Goal: Check status: Check status

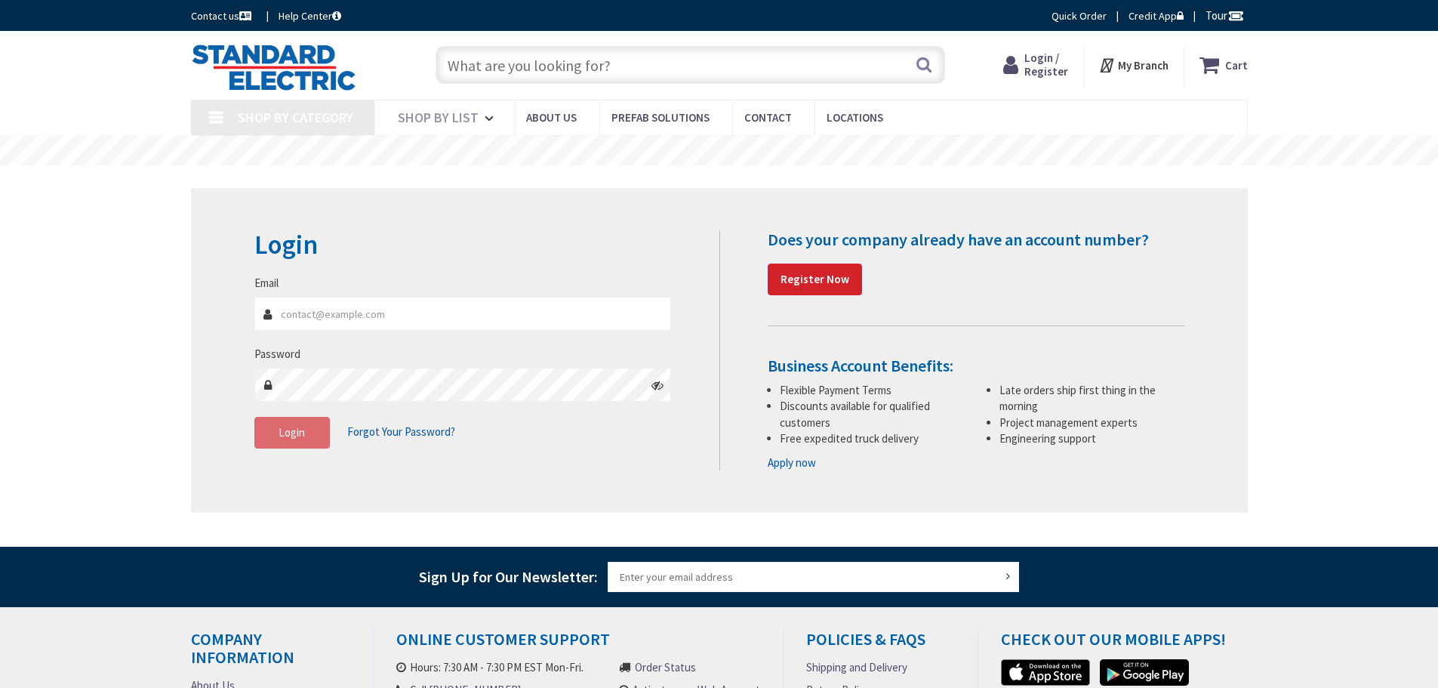
type input "[PERSON_NAME][GEOGRAPHIC_DATA], [GEOGRAPHIC_DATA]"
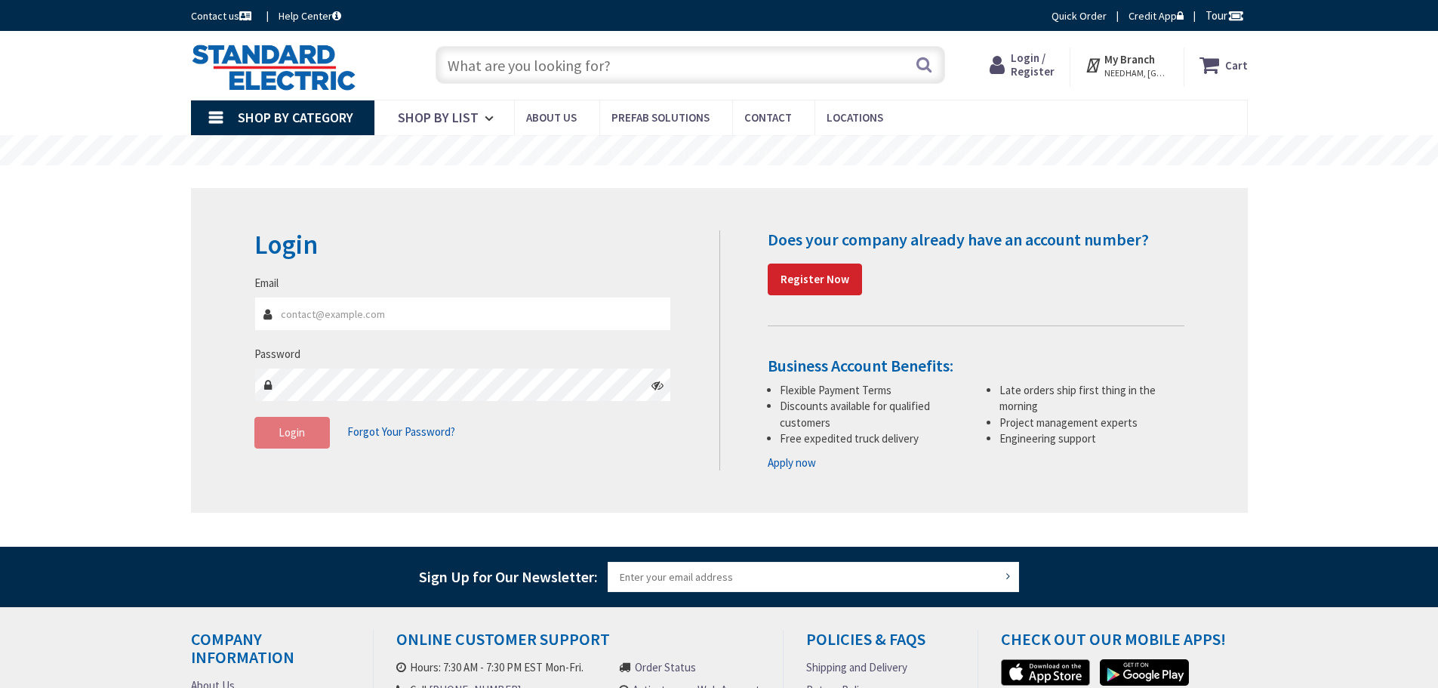
type input "[EMAIL_ADDRESS][DOMAIN_NAME]"
click at [299, 440] on button "Login" at bounding box center [292, 433] width 76 height 32
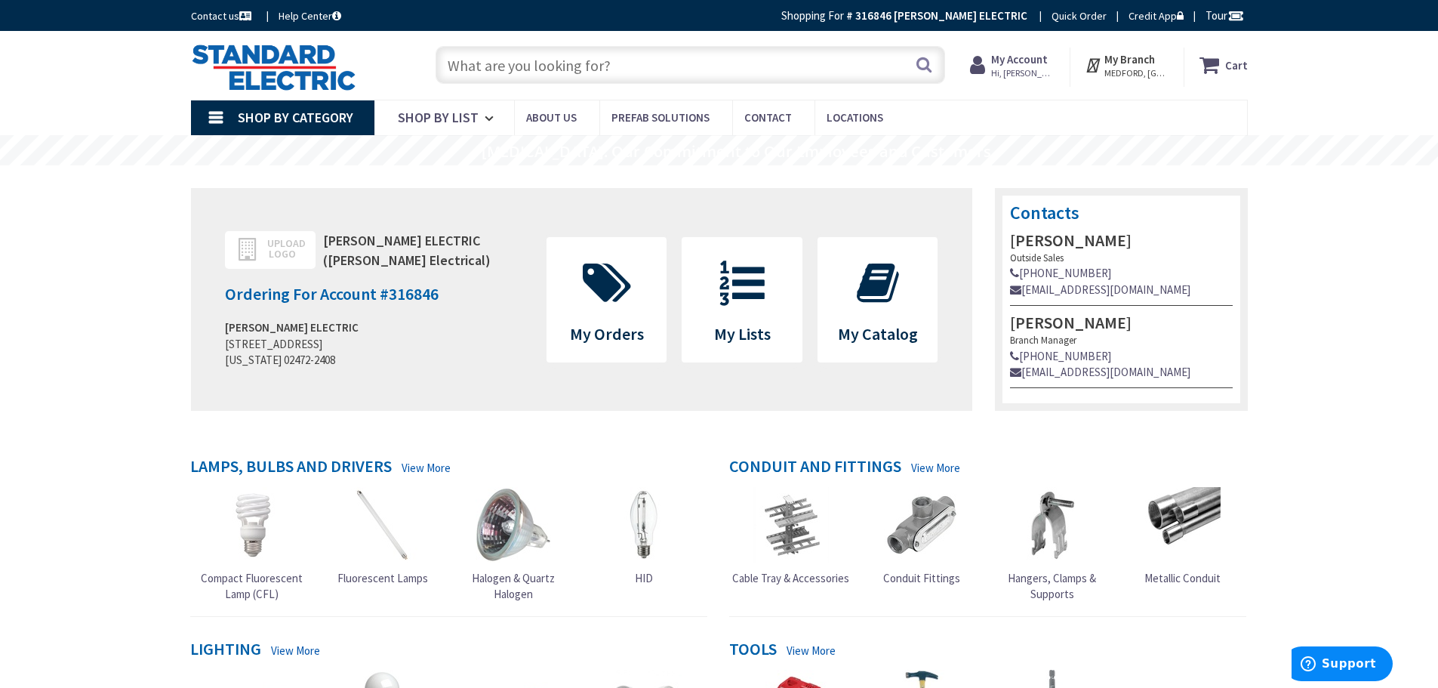
click at [1042, 69] on span "Hi, [PERSON_NAME]" at bounding box center [1023, 73] width 64 height 12
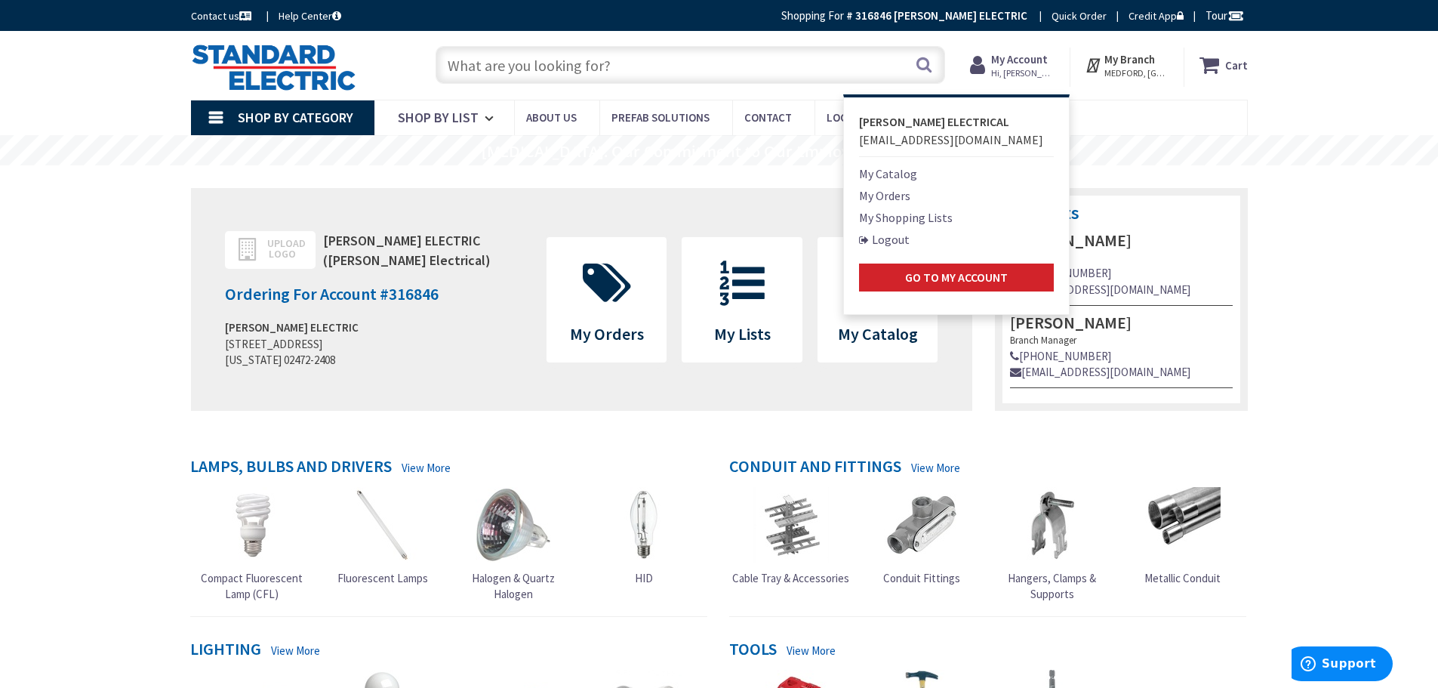
click at [889, 199] on link "My Orders" at bounding box center [884, 195] width 51 height 18
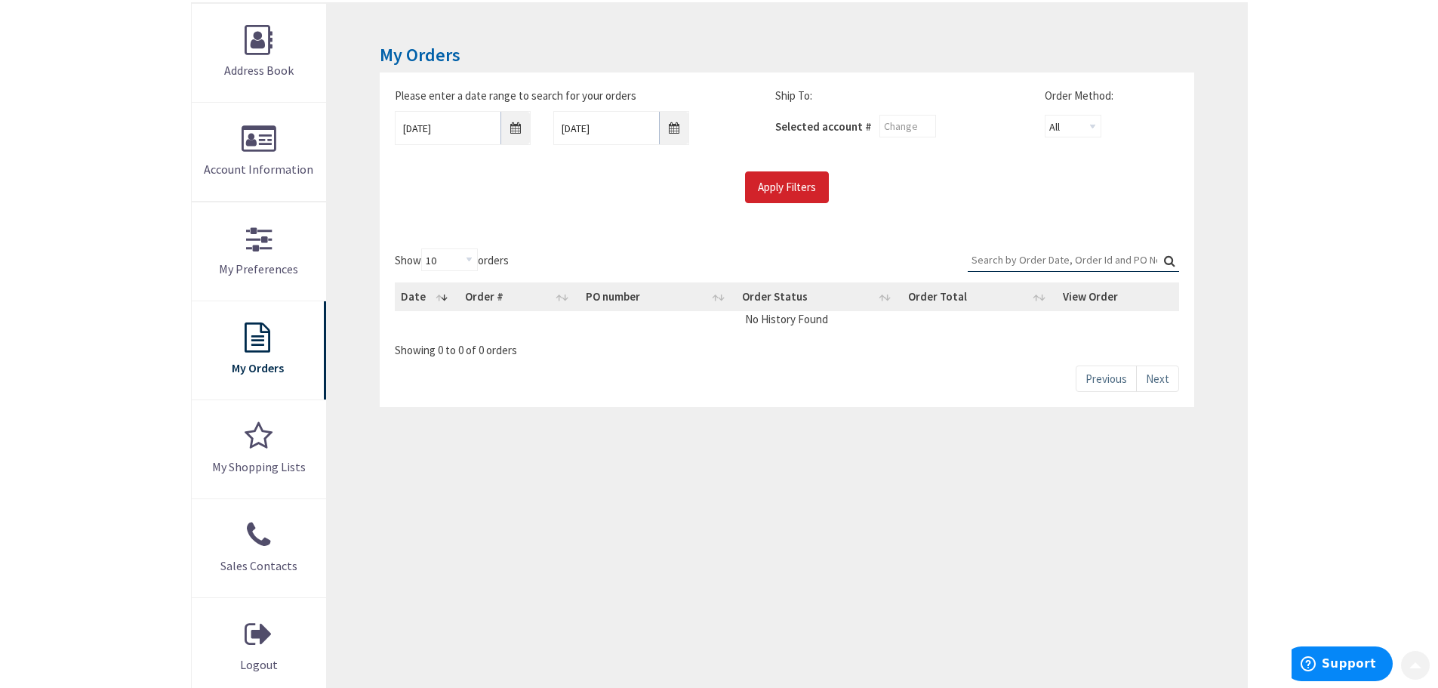
scroll to position [227, 0]
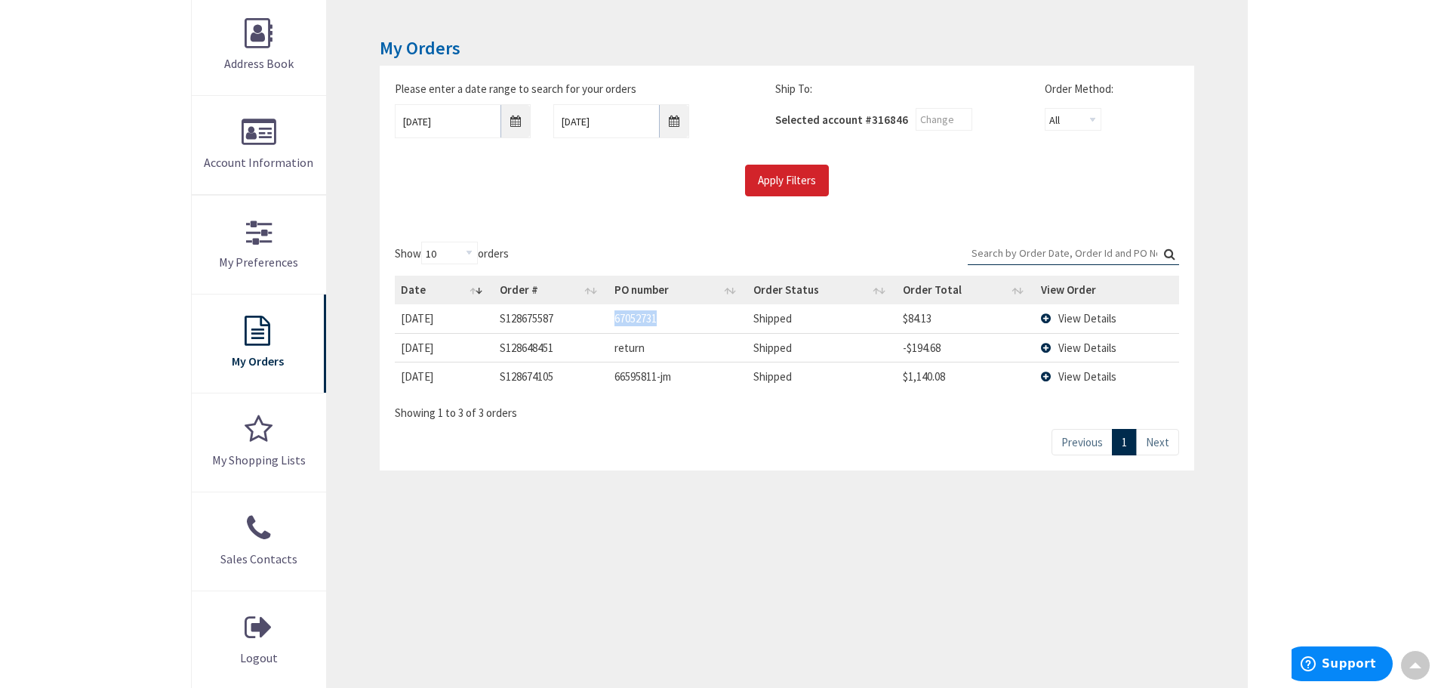
drag, startPoint x: 659, startPoint y: 318, endPoint x: 610, endPoint y: 319, distance: 49.1
click at [610, 319] on td "67052731" at bounding box center [679, 318] width 140 height 28
copy td "67052731"
click at [657, 376] on td "66595811-jm" at bounding box center [679, 376] width 140 height 29
drag, startPoint x: 657, startPoint y: 376, endPoint x: 614, endPoint y: 380, distance: 43.2
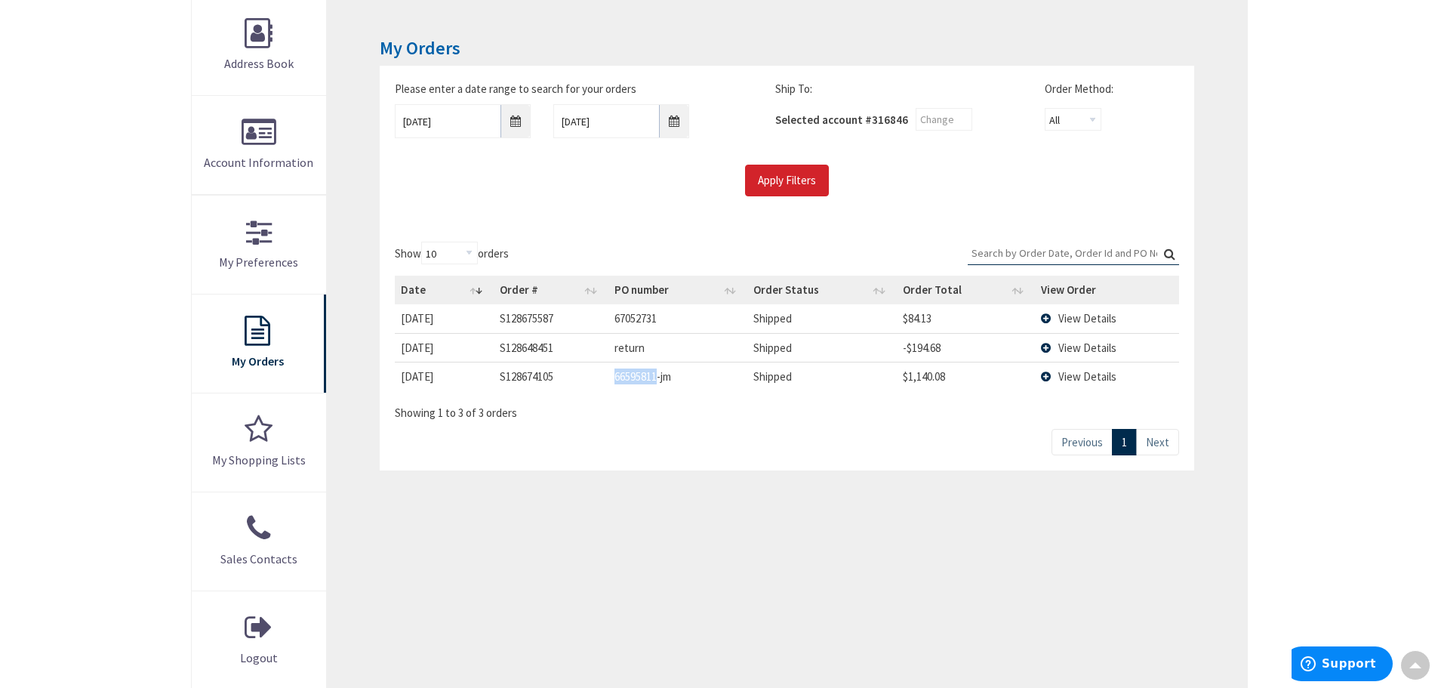
click at [614, 380] on td "66595811-jm" at bounding box center [679, 376] width 140 height 29
copy td "66595811"
click at [1081, 378] on span "View Details" at bounding box center [1088, 376] width 58 height 14
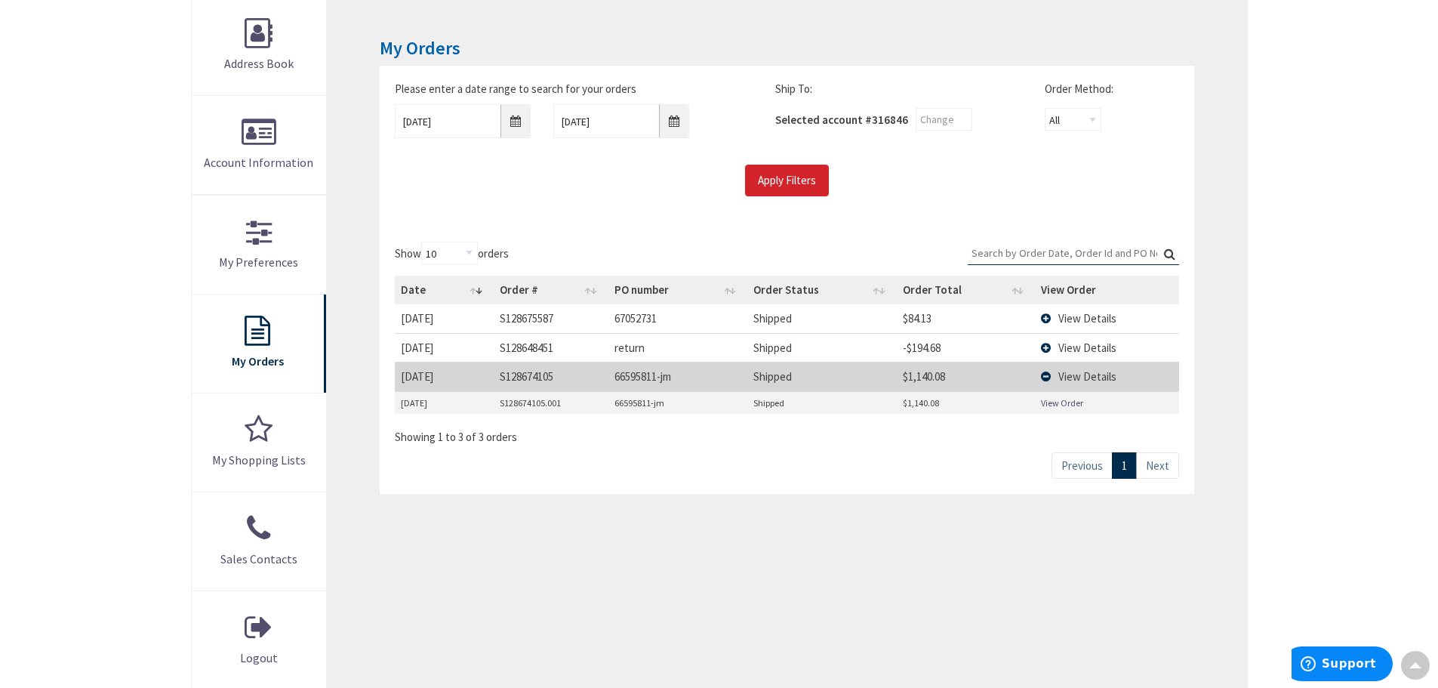
click at [1061, 406] on link "View Order" at bounding box center [1062, 402] width 42 height 13
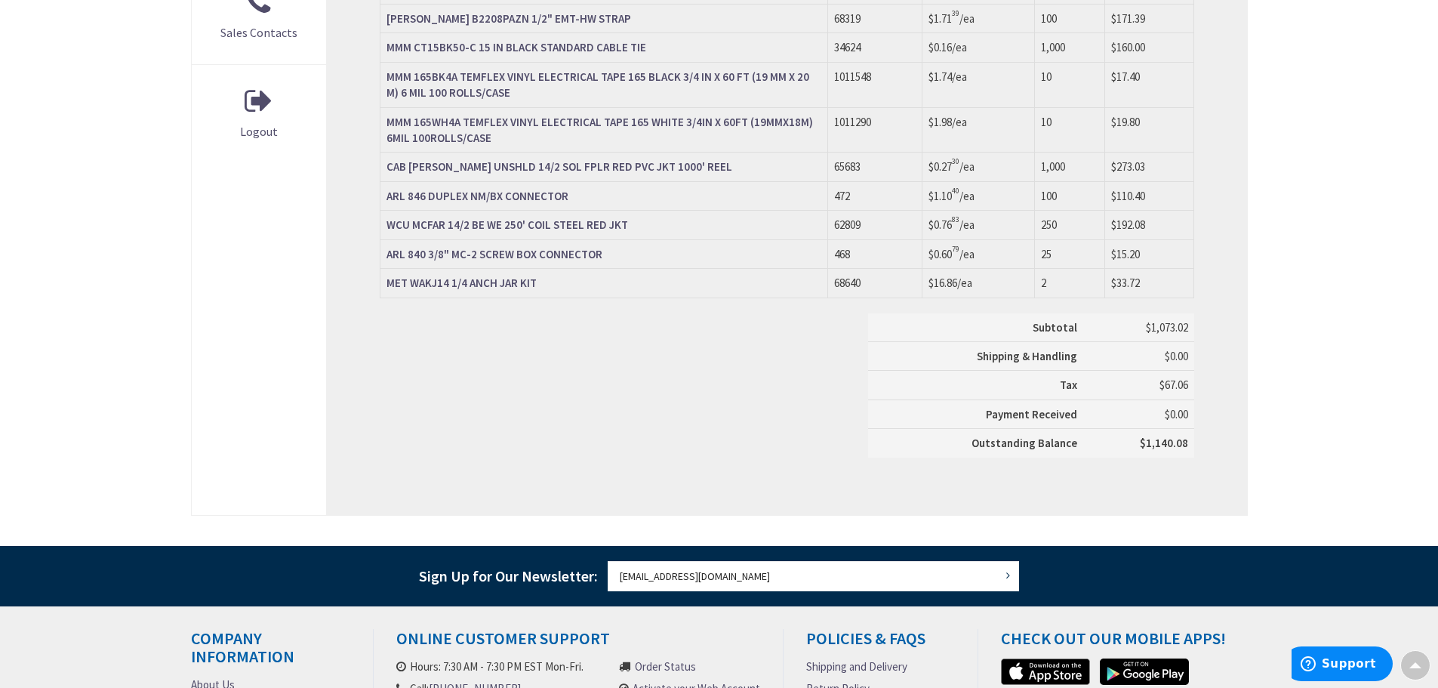
scroll to position [755, 0]
